Goal: Task Accomplishment & Management: Complete application form

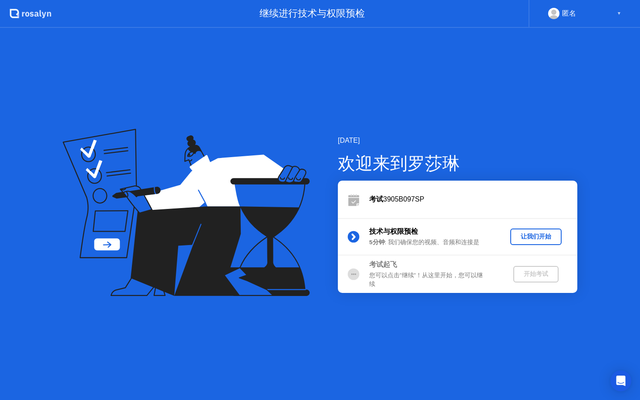
click at [538, 237] on div "让我们开始" at bounding box center [536, 237] width 44 height 8
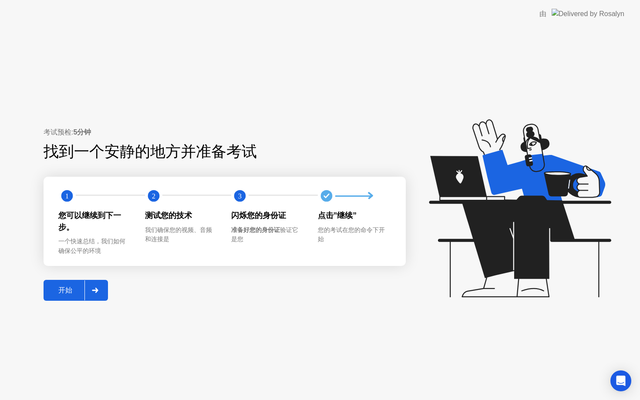
click at [63, 289] on div "开始" at bounding box center [65, 290] width 38 height 9
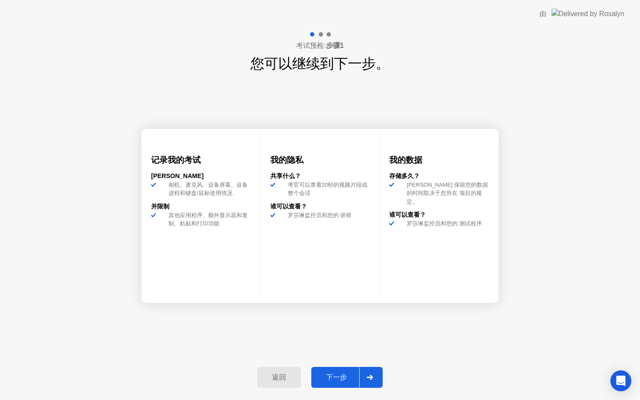
click at [334, 377] on div "下一步" at bounding box center [336, 377] width 45 height 9
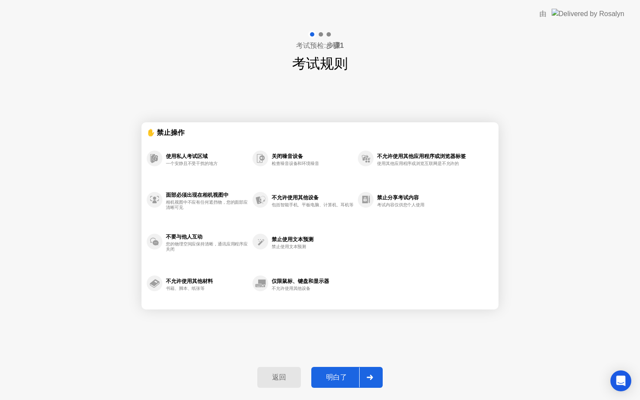
click at [333, 377] on div "明白了" at bounding box center [336, 377] width 45 height 9
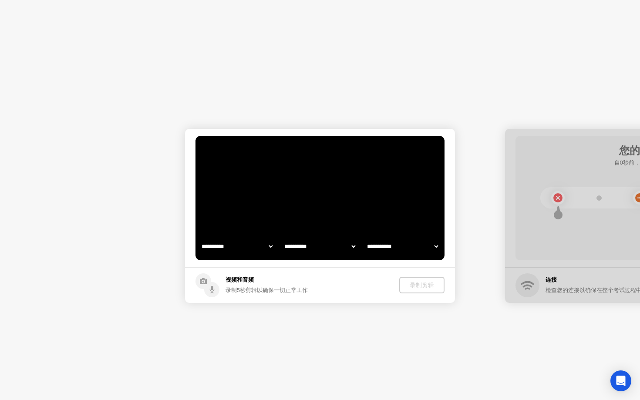
select select "**********"
select select "*******"
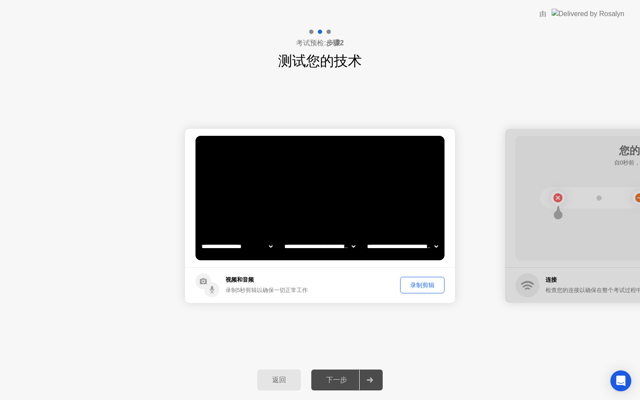
click at [278, 375] on button "返回" at bounding box center [279, 380] width 44 height 21
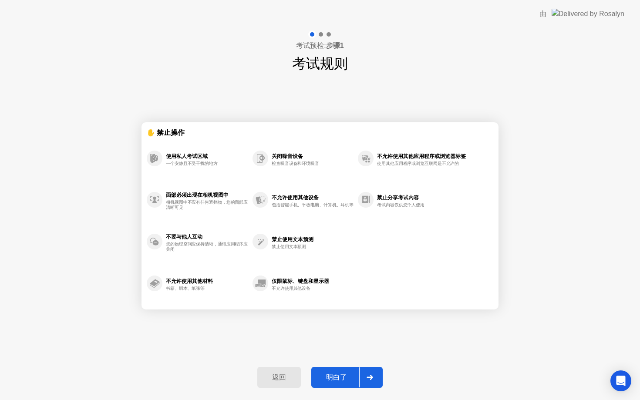
click at [275, 375] on div "返回" at bounding box center [279, 377] width 38 height 9
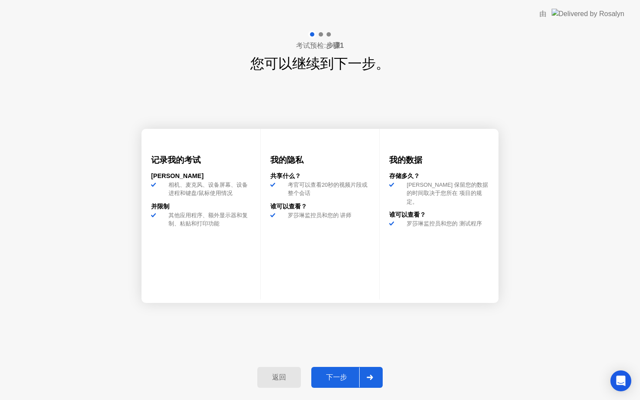
click at [328, 377] on div "下一步" at bounding box center [336, 377] width 45 height 9
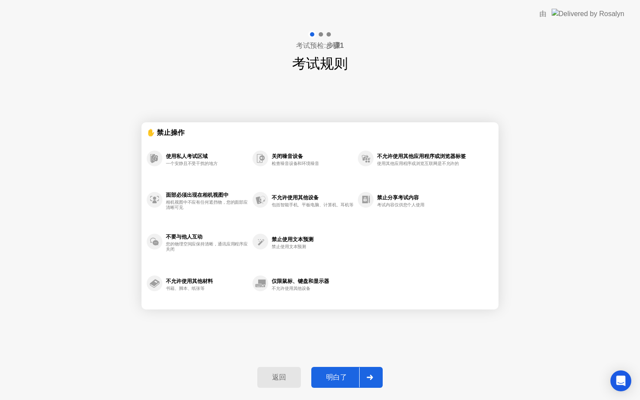
click at [328, 377] on div "明白了" at bounding box center [336, 377] width 45 height 9
select select "**********"
select select "*******"
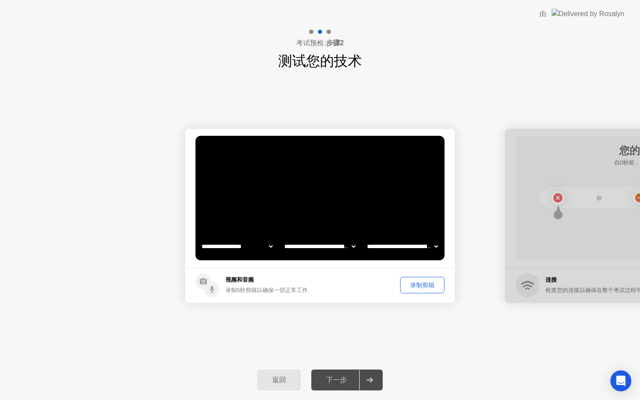
click at [423, 285] on div "录制剪辑" at bounding box center [422, 285] width 38 height 8
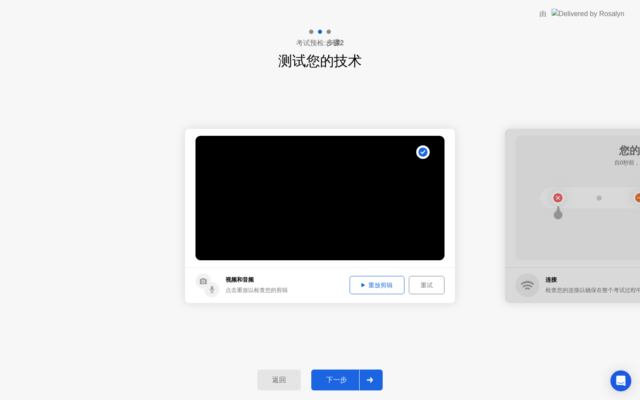
click at [326, 381] on div "下一步" at bounding box center [336, 380] width 45 height 9
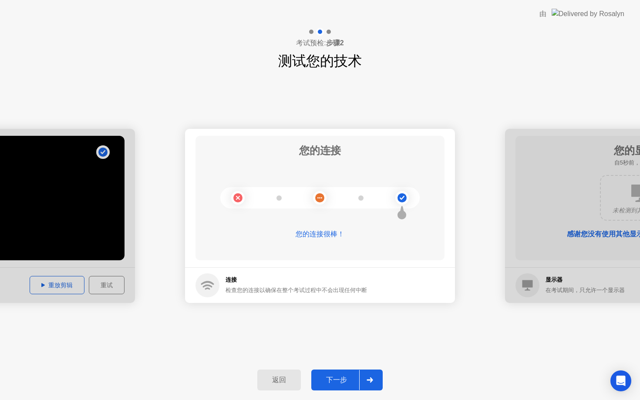
click at [327, 381] on div "下一步" at bounding box center [336, 380] width 45 height 9
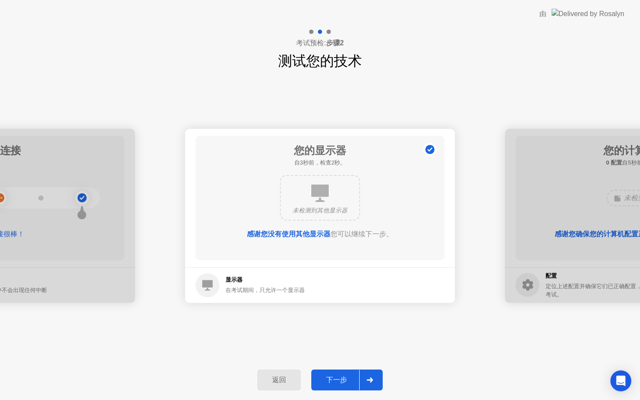
click at [327, 381] on div "下一步" at bounding box center [336, 380] width 45 height 9
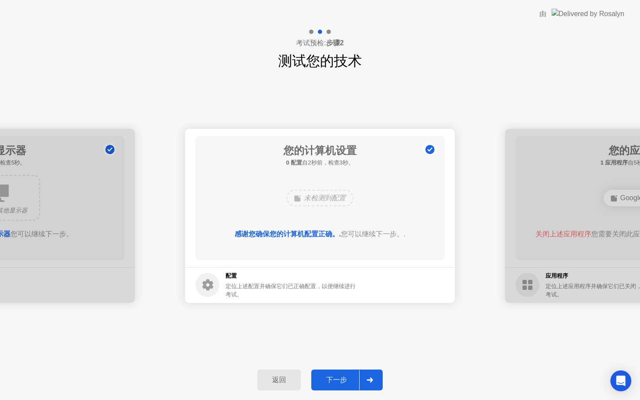
click at [327, 381] on div "下一步" at bounding box center [336, 380] width 45 height 9
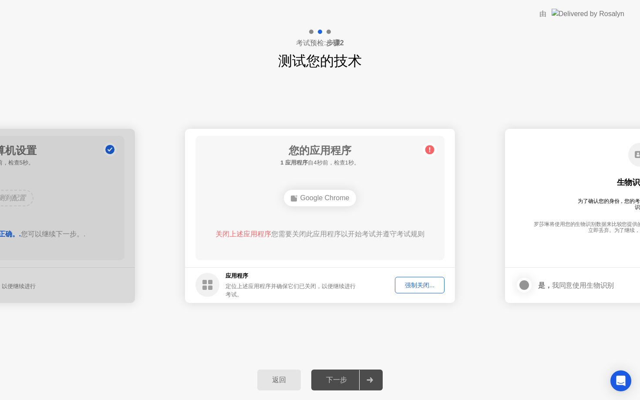
click at [425, 286] on div "强制关闭..." at bounding box center [420, 285] width 44 height 8
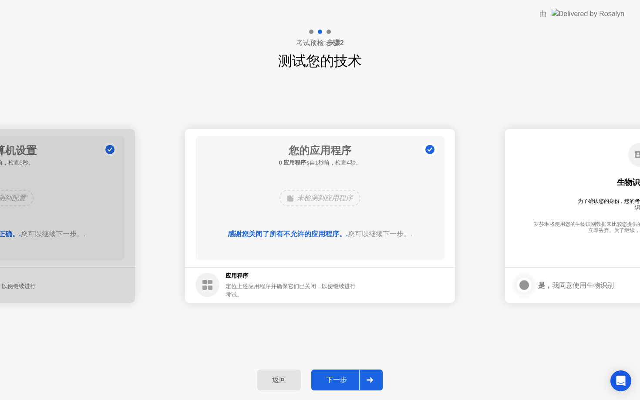
click at [342, 384] on div "下一步" at bounding box center [336, 380] width 45 height 9
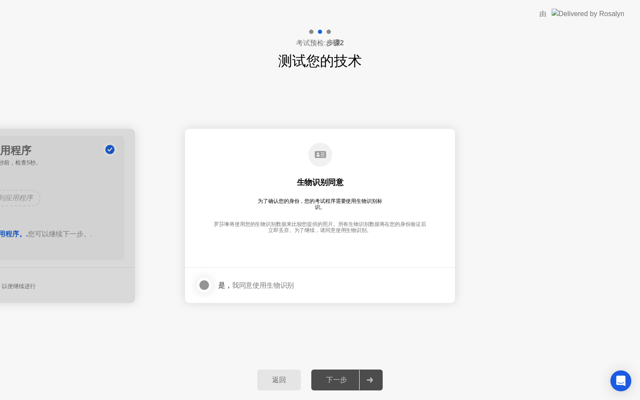
drag, startPoint x: 342, startPoint y: 384, endPoint x: 214, endPoint y: 260, distance: 178.4
click at [215, 262] on div "**********" at bounding box center [320, 214] width 640 height 372
click at [206, 280] on div at bounding box center [204, 285] width 10 height 10
click at [342, 379] on div "下一步" at bounding box center [336, 380] width 45 height 9
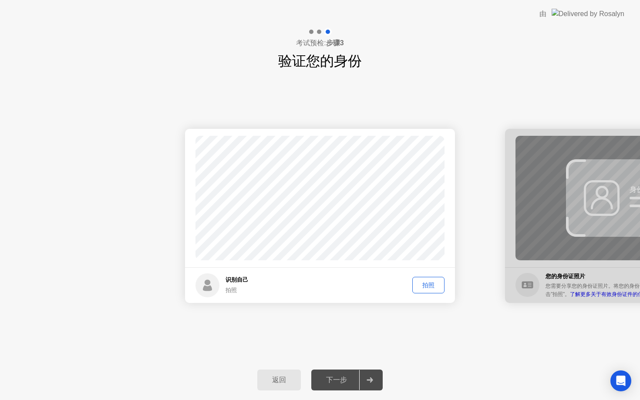
click at [432, 278] on button "拍照" at bounding box center [429, 285] width 32 height 17
click at [426, 283] on div "重拍" at bounding box center [429, 285] width 26 height 8
click at [426, 283] on div "拍照" at bounding box center [429, 285] width 26 height 8
click at [342, 379] on div "下一步" at bounding box center [336, 380] width 45 height 9
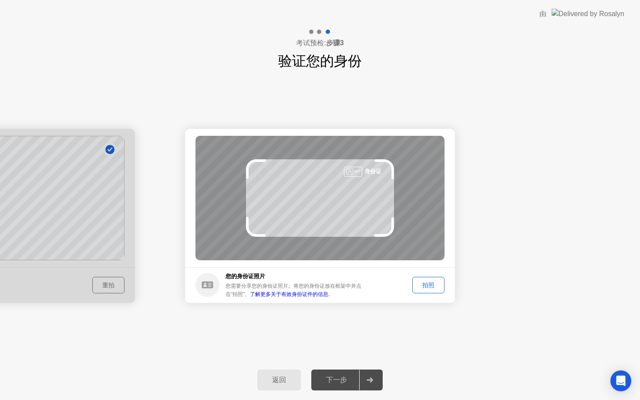
click at [425, 281] on div "拍照" at bounding box center [429, 285] width 26 height 8
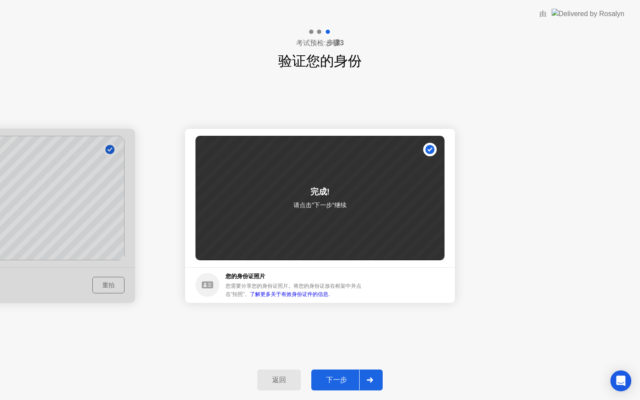
click at [332, 376] on div "下一步" at bounding box center [336, 380] width 45 height 9
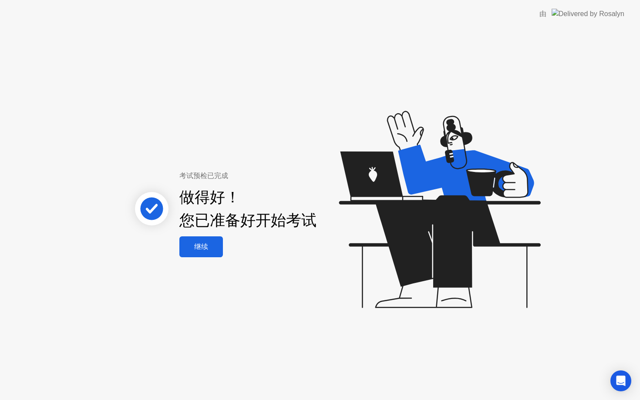
click at [217, 246] on div "继续" at bounding box center [201, 247] width 38 height 9
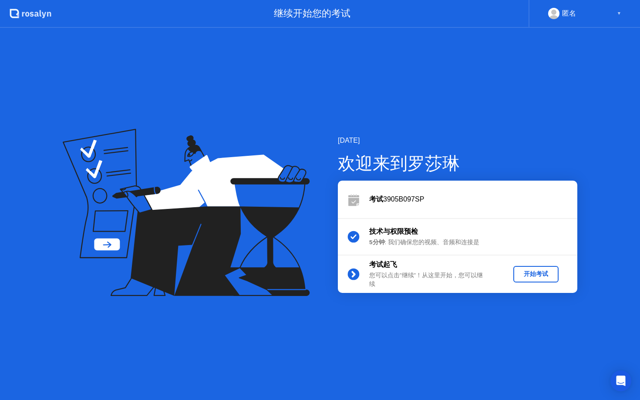
click at [541, 277] on div "开始考试" at bounding box center [536, 274] width 38 height 8
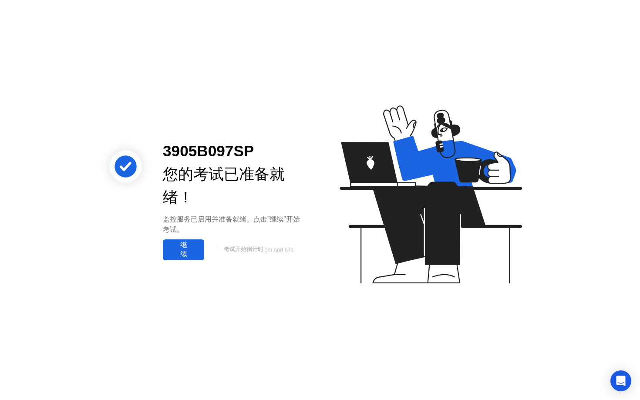
click at [191, 249] on div "继续" at bounding box center [184, 250] width 36 height 18
